Goal: Transaction & Acquisition: Purchase product/service

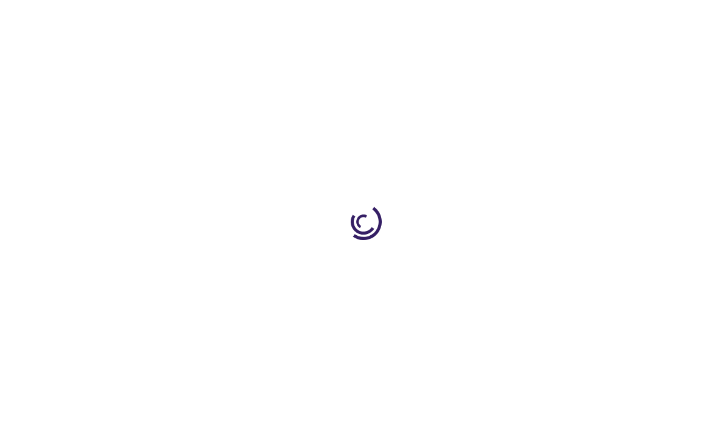
type input "0"
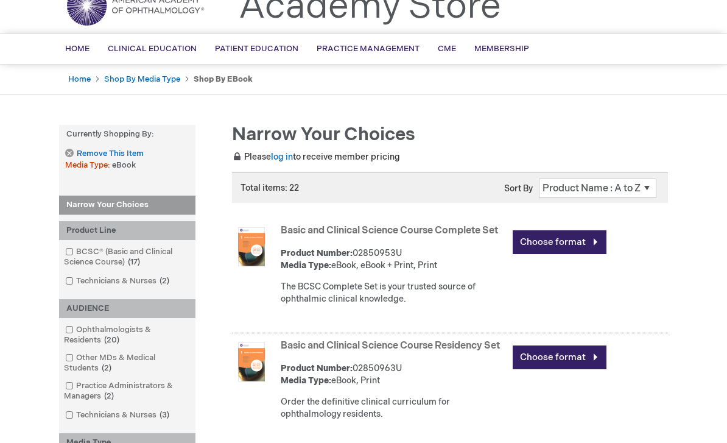
scroll to position [55, 0]
click at [469, 228] on link "Basic and Clinical Science Course Complete Set" at bounding box center [389, 231] width 217 height 12
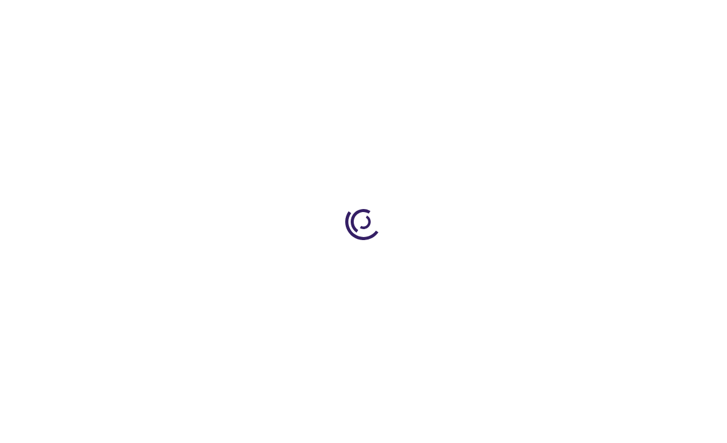
type input "0"
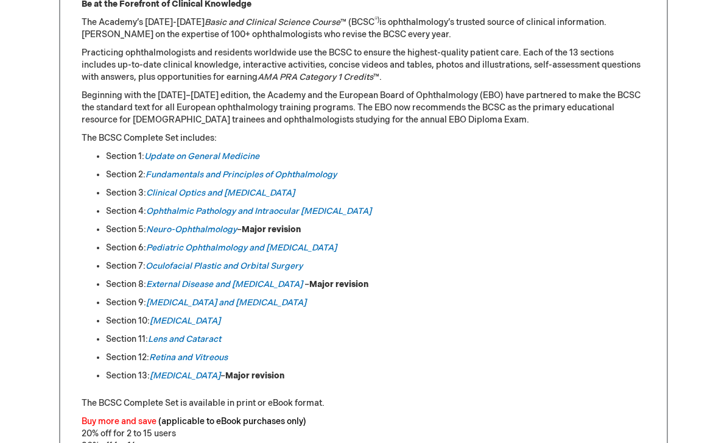
scroll to position [572, 0]
click at [315, 206] on em "Ophthalmic Pathology and Intraocular [MEDICAL_DATA]" at bounding box center [258, 211] width 225 height 10
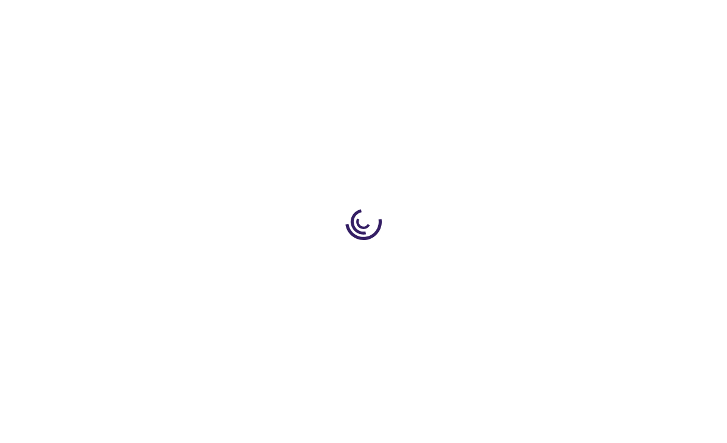
type input "0"
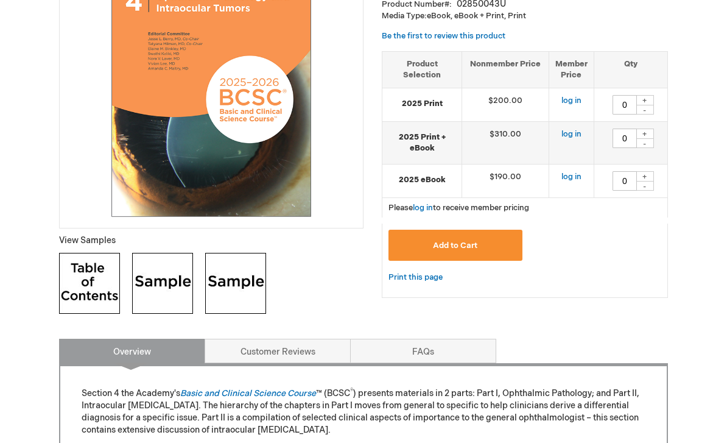
scroll to position [248, 0]
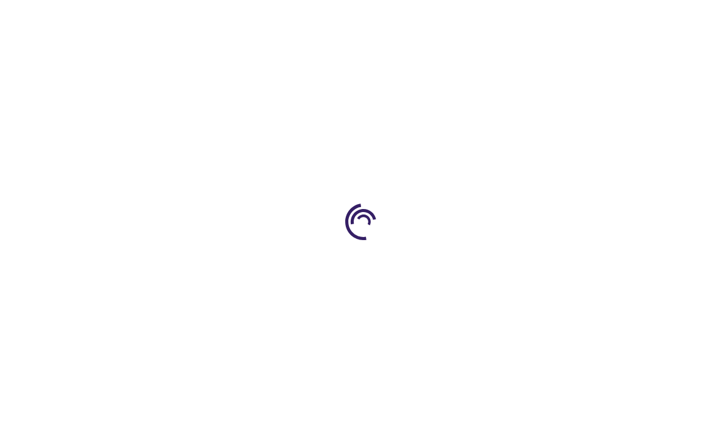
scroll to position [611, 0]
type input "0"
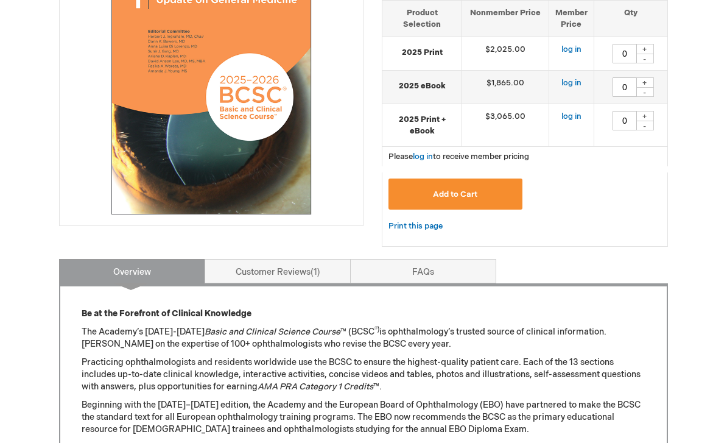
scroll to position [257, 0]
